Goal: Task Accomplishment & Management: Complete application form

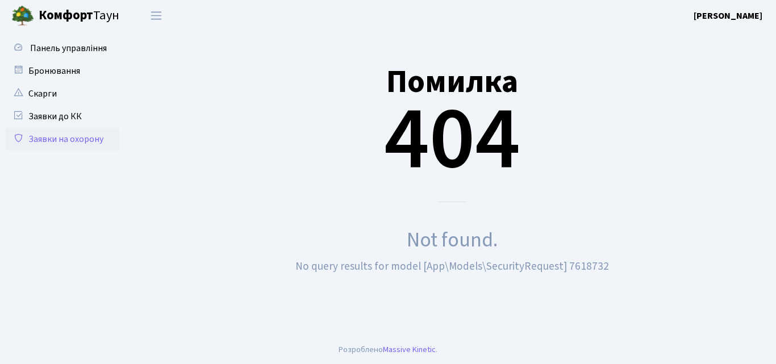
click at [60, 143] on link "Заявки на охорону" at bounding box center [63, 139] width 114 height 23
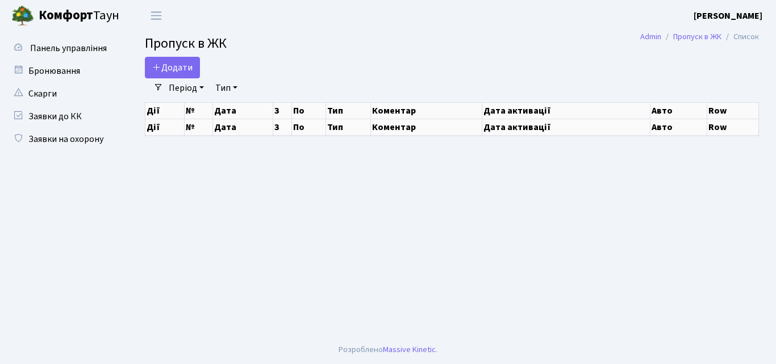
select select "25"
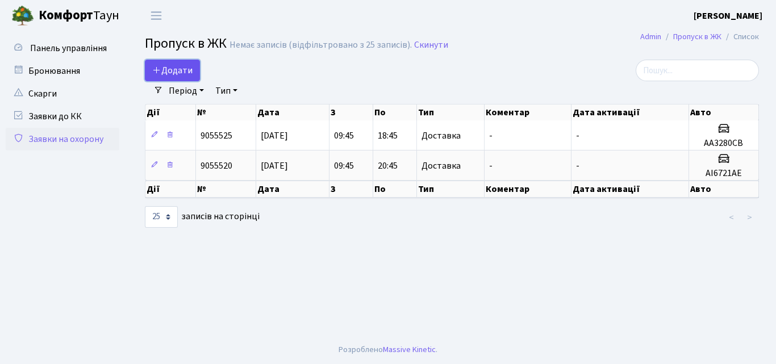
click at [173, 70] on span "Додати" at bounding box center [172, 70] width 40 height 12
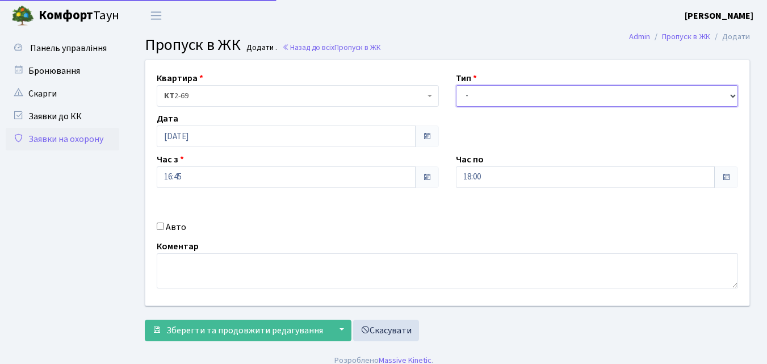
click at [471, 93] on select "- Доставка Таксі Гості Сервіс" at bounding box center [597, 96] width 282 height 22
select select "1"
click at [456, 85] on select "- Доставка Таксі Гості Сервіс" at bounding box center [597, 96] width 282 height 22
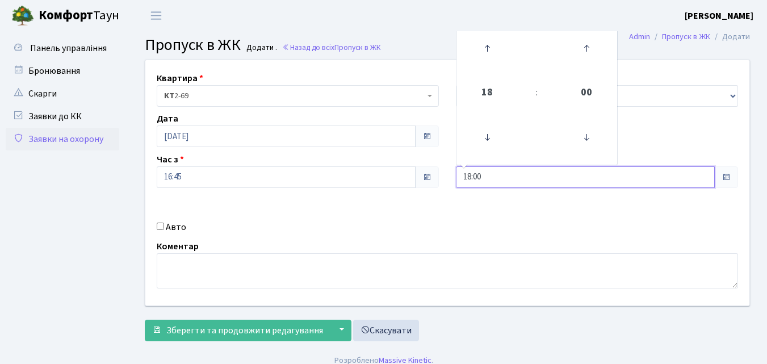
click at [498, 178] on input "18:00" at bounding box center [585, 177] width 259 height 22
click at [487, 52] on icon at bounding box center [487, 48] width 31 height 31
type input "21:00"
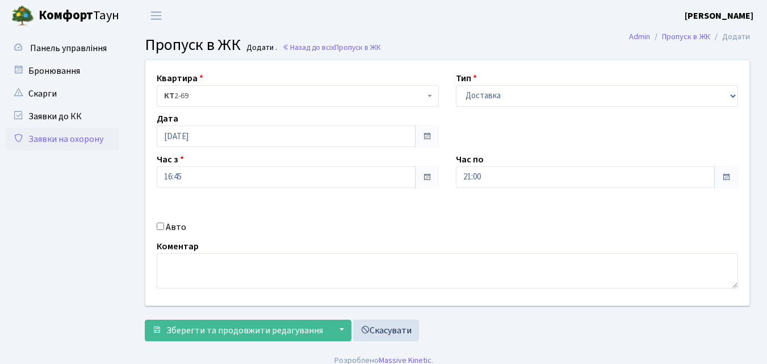
click at [160, 227] on input "Авто" at bounding box center [160, 226] width 7 height 7
checkbox input "true"
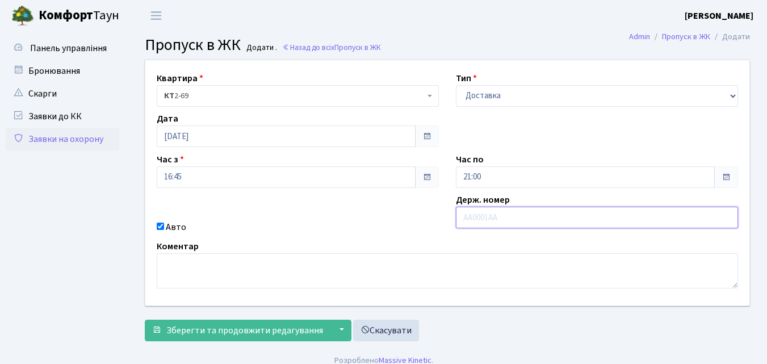
click at [469, 220] on input "text" at bounding box center [597, 218] width 282 height 22
click at [466, 217] on input "text" at bounding box center [597, 218] width 282 height 22
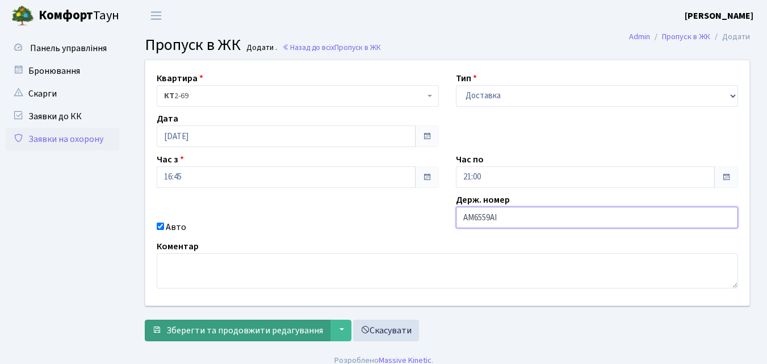
type input "АМ6559АІ"
click at [231, 329] on span "Зберегти та продовжити редагування" at bounding box center [244, 330] width 157 height 12
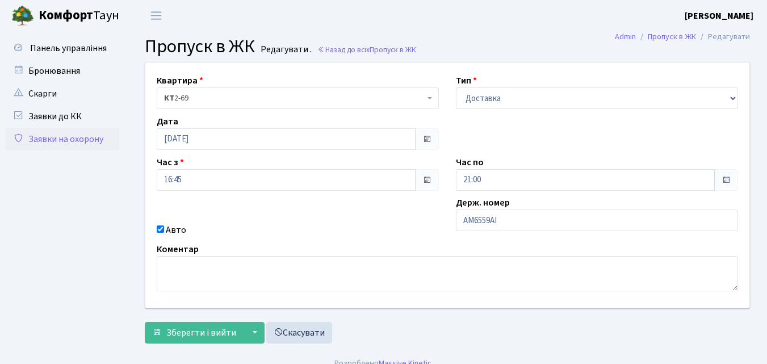
click at [461, 23] on header "[PERSON_NAME] [PERSON_NAME] Мій обліковий запис Вийти" at bounding box center [383, 15] width 767 height 31
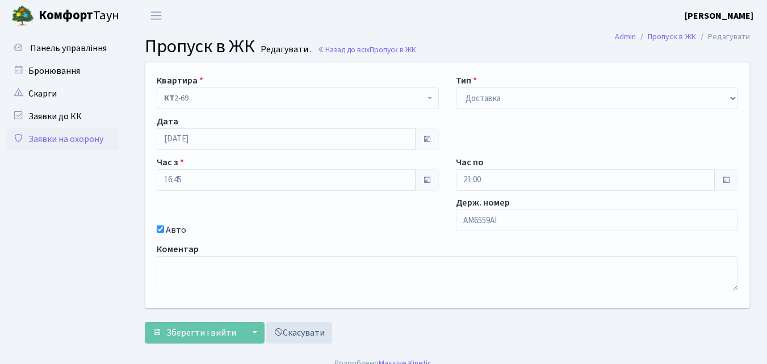
click at [87, 140] on link "Заявки на охорону" at bounding box center [63, 139] width 114 height 23
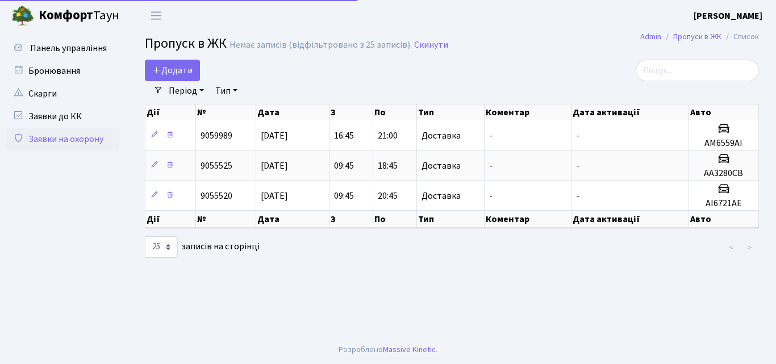
select select "25"
